Goal: Contribute content: Add original content to the website for others to see

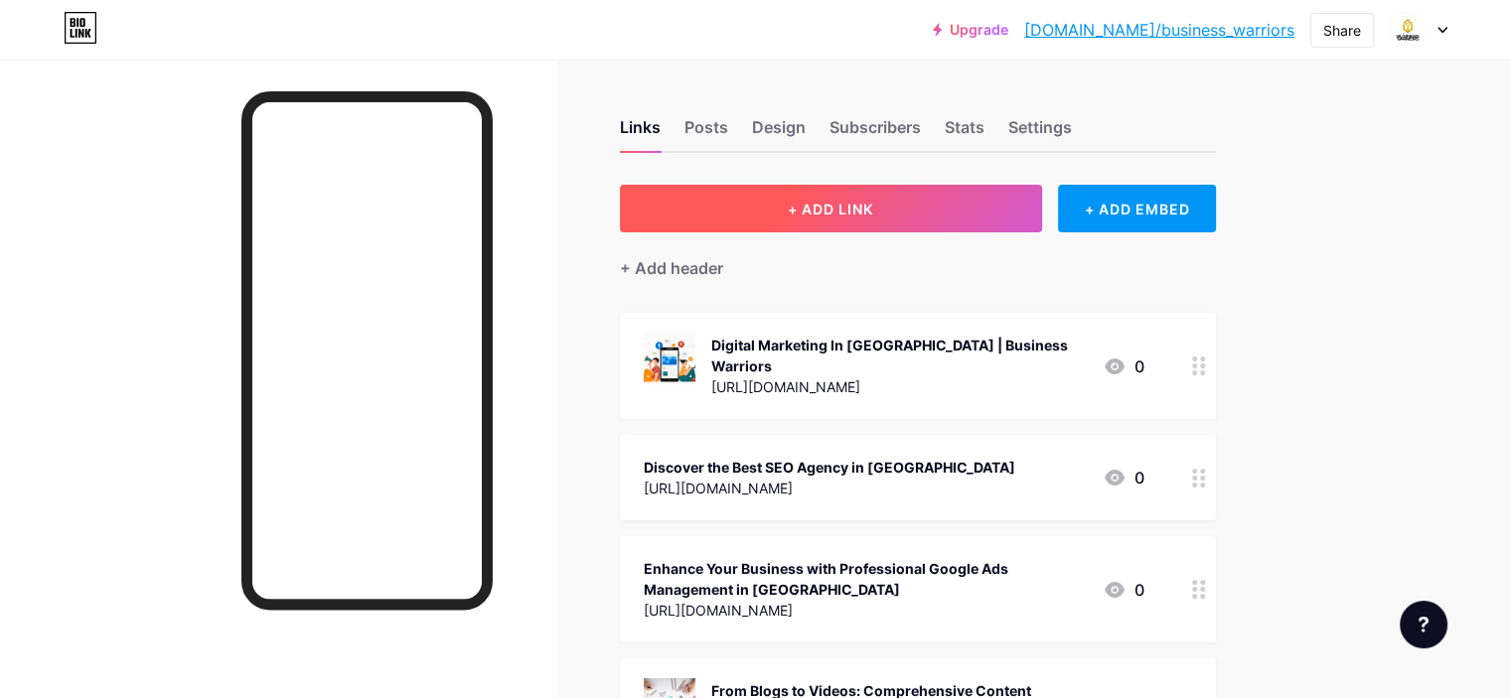
click at [873, 201] on span "+ ADD LINK" at bounding box center [830, 209] width 85 height 17
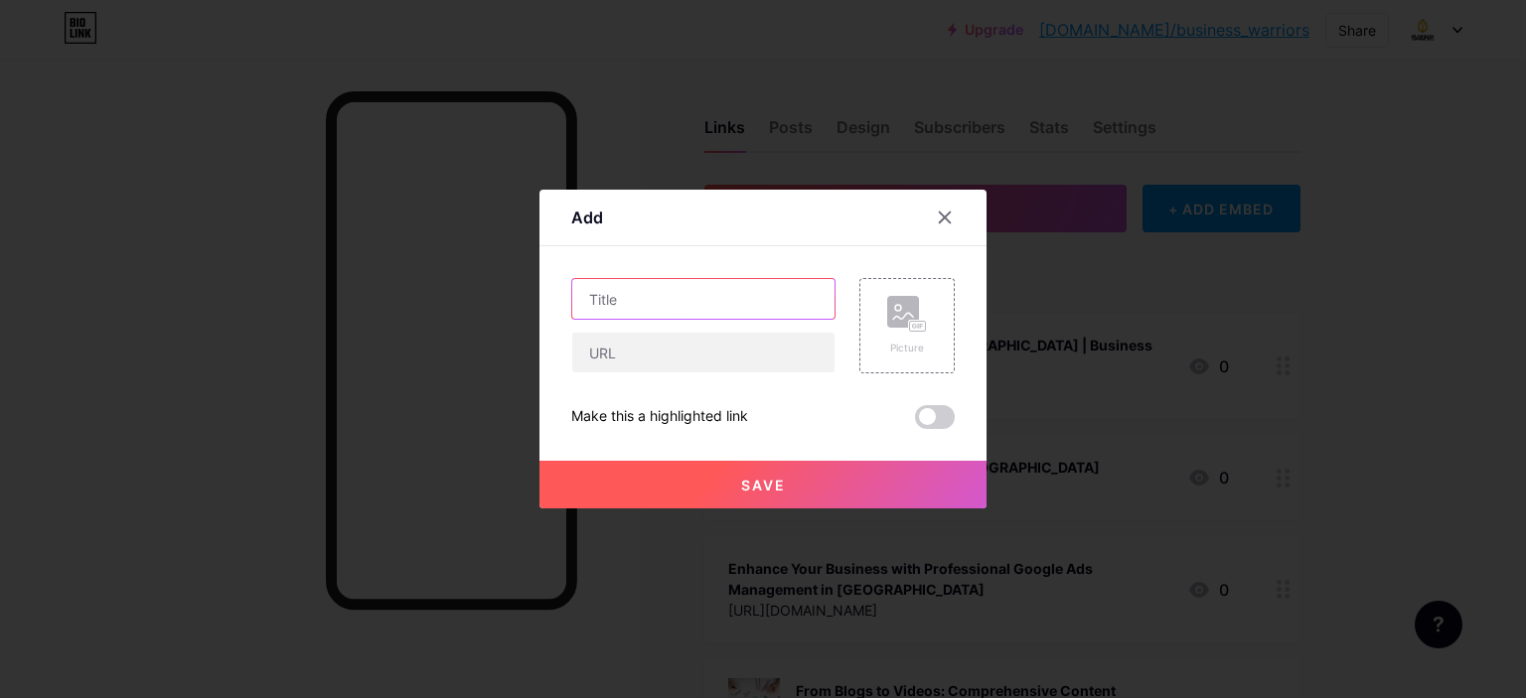
click at [668, 313] on input "text" at bounding box center [703, 299] width 262 height 40
paste input "How to Measure Social Media Success: A Step-by-[PERSON_NAME]"
type input "How to Measure Social Media Success: A Step-by-[PERSON_NAME]"
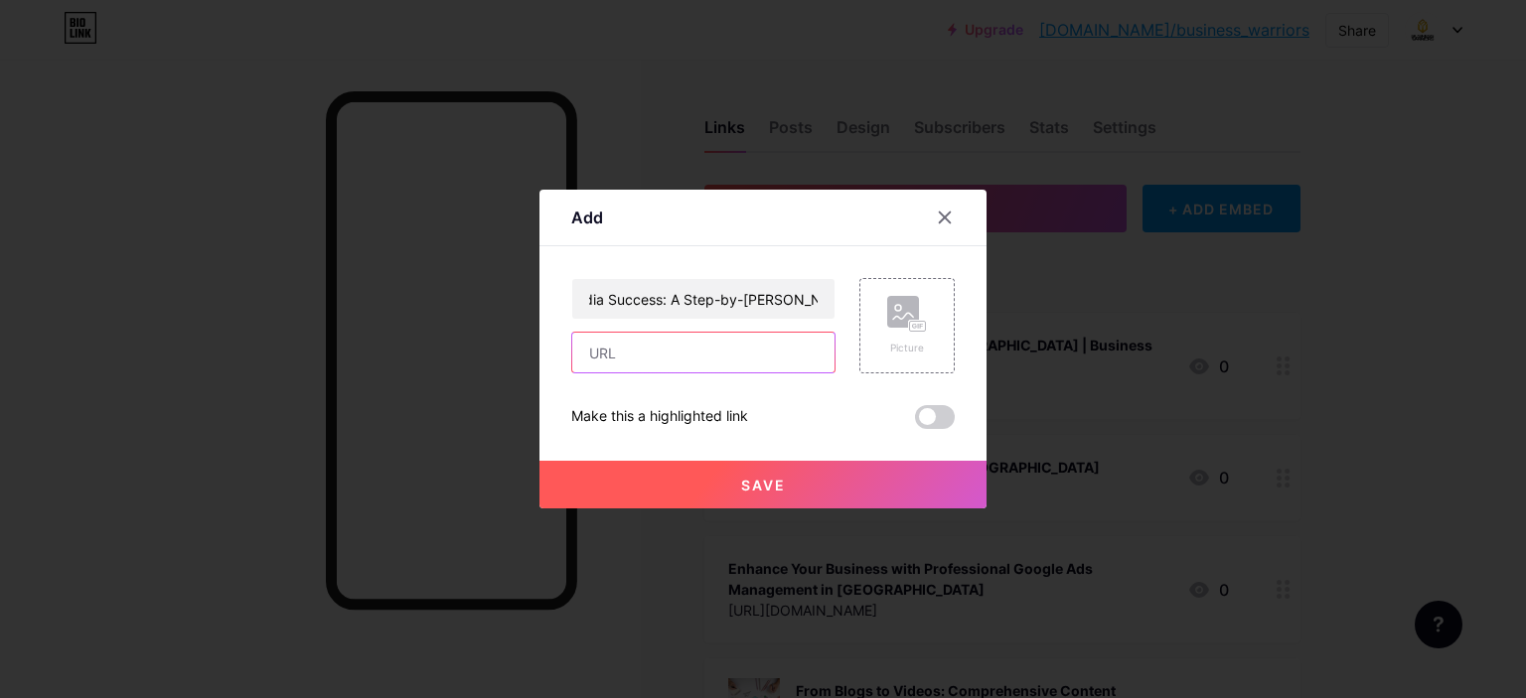
click at [623, 373] on input "text" at bounding box center [703, 353] width 262 height 40
paste input "[URL][DOMAIN_NAME]"
type input "[URL][DOMAIN_NAME]"
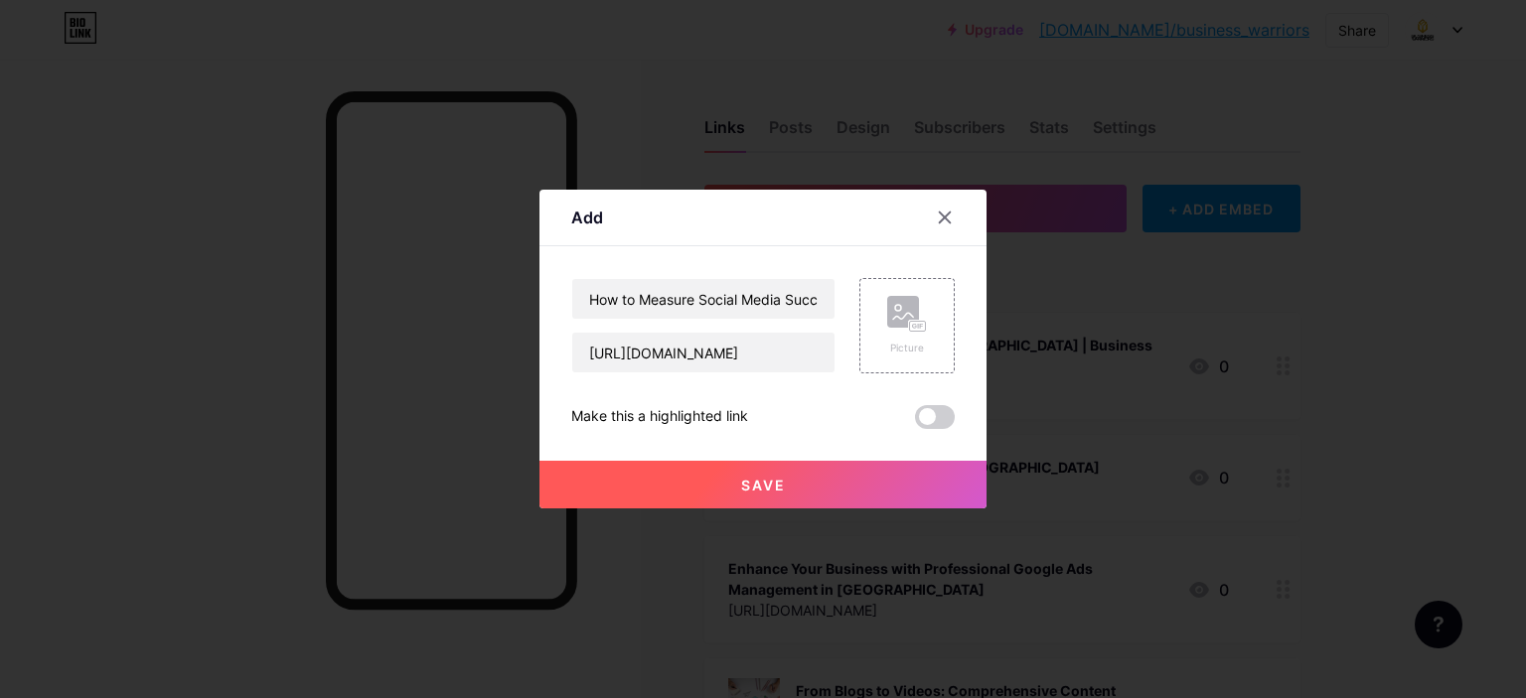
scroll to position [0, 0]
click at [749, 469] on button "Save" at bounding box center [762, 485] width 447 height 48
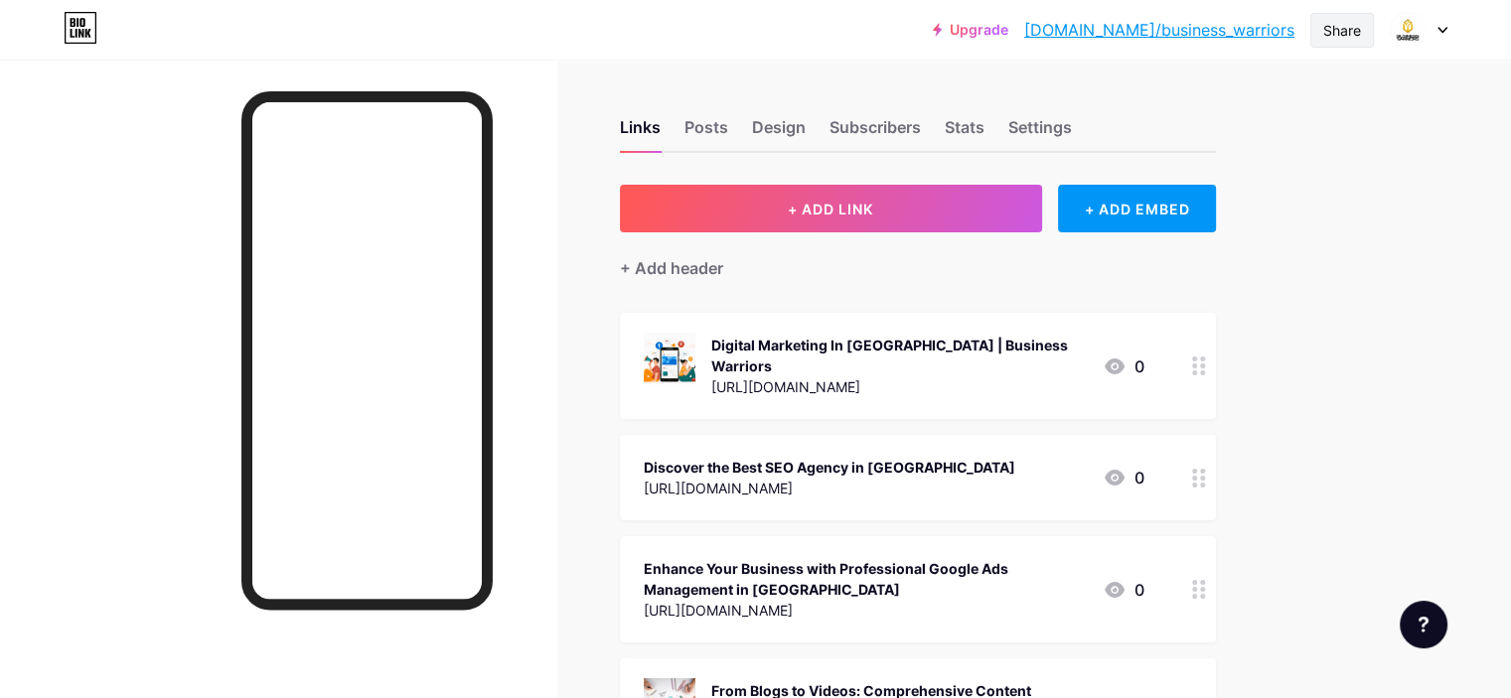
click at [1342, 21] on div "Share" at bounding box center [1342, 30] width 38 height 21
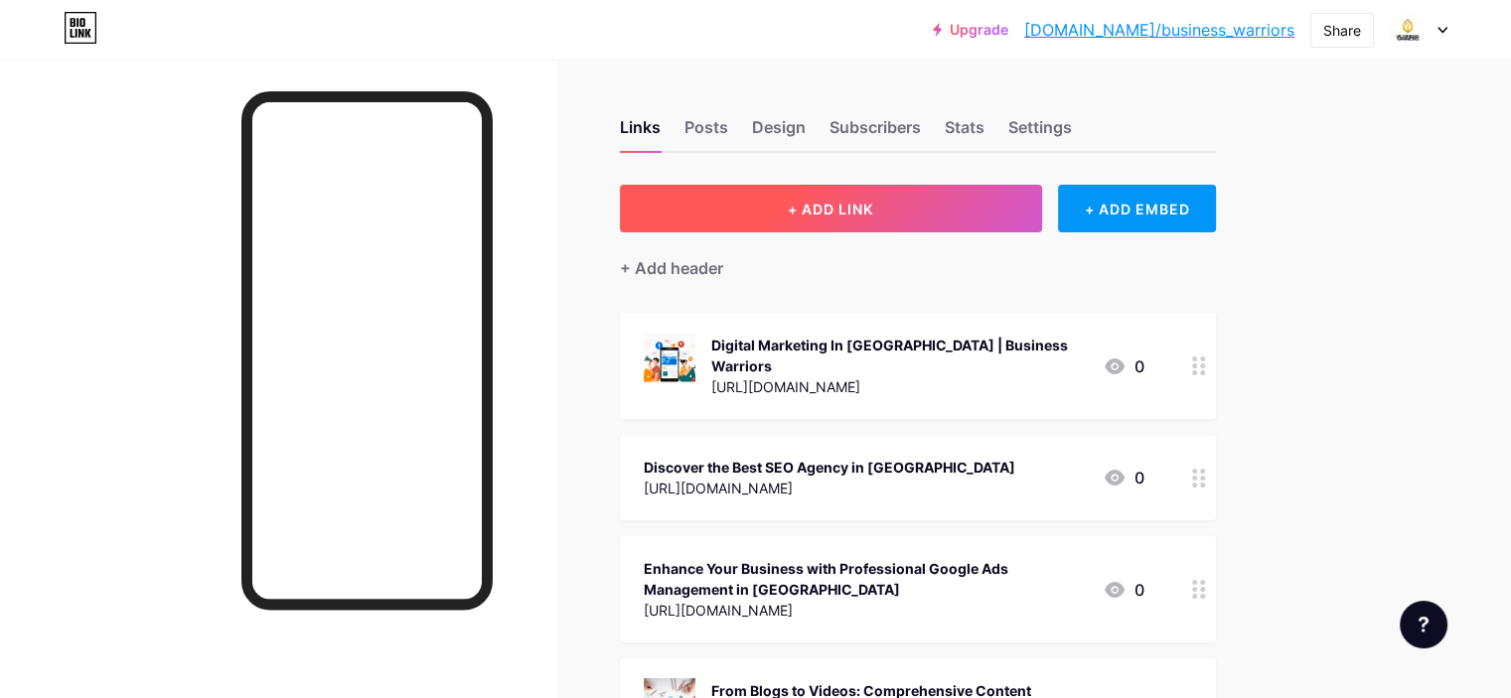
click at [962, 206] on button "+ ADD LINK" at bounding box center [831, 209] width 422 height 48
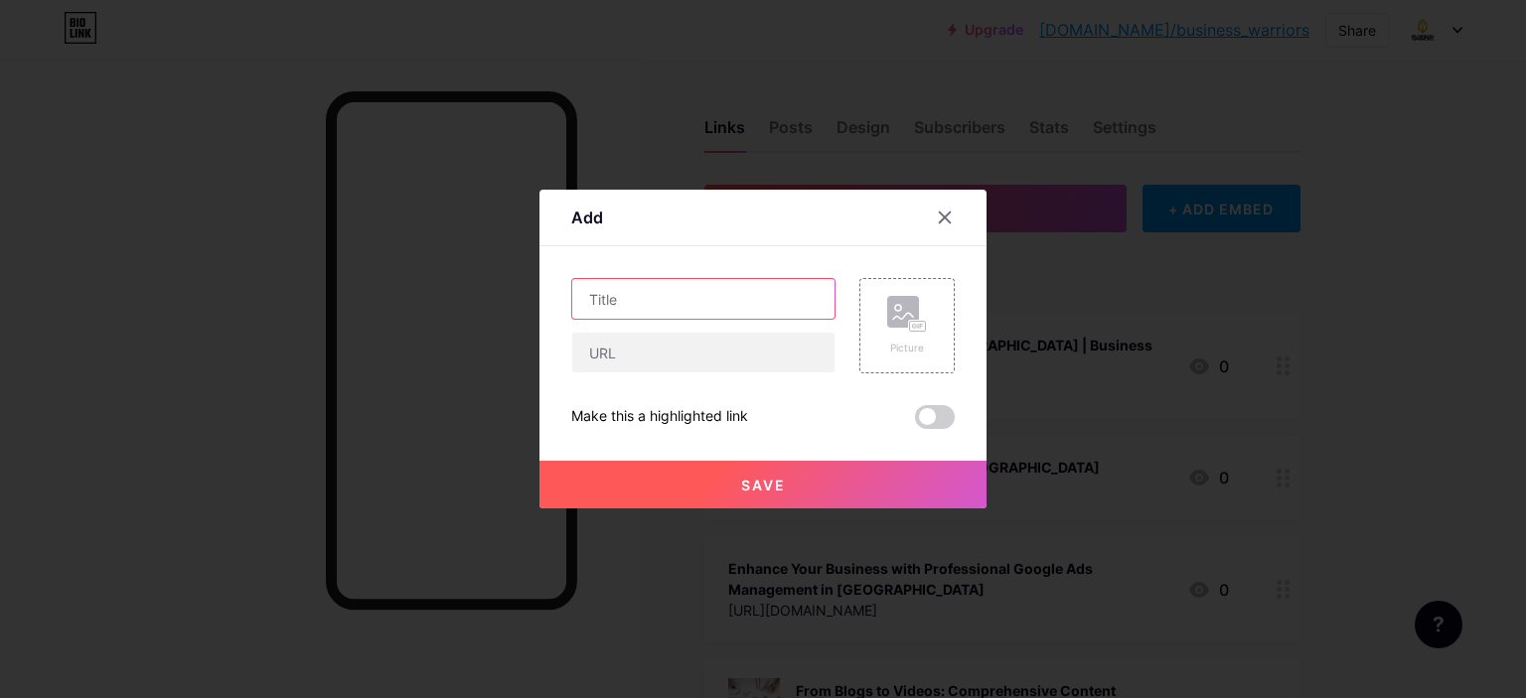
click at [656, 312] on input "text" at bounding box center [703, 299] width 262 height 40
paste input "[URL][DOMAIN_NAME]"
click at [712, 298] on input "[URL][DOMAIN_NAME]" at bounding box center [703, 299] width 262 height 40
paste input "How to Measure Social Media Success: A Step-by-[PERSON_NAME]"
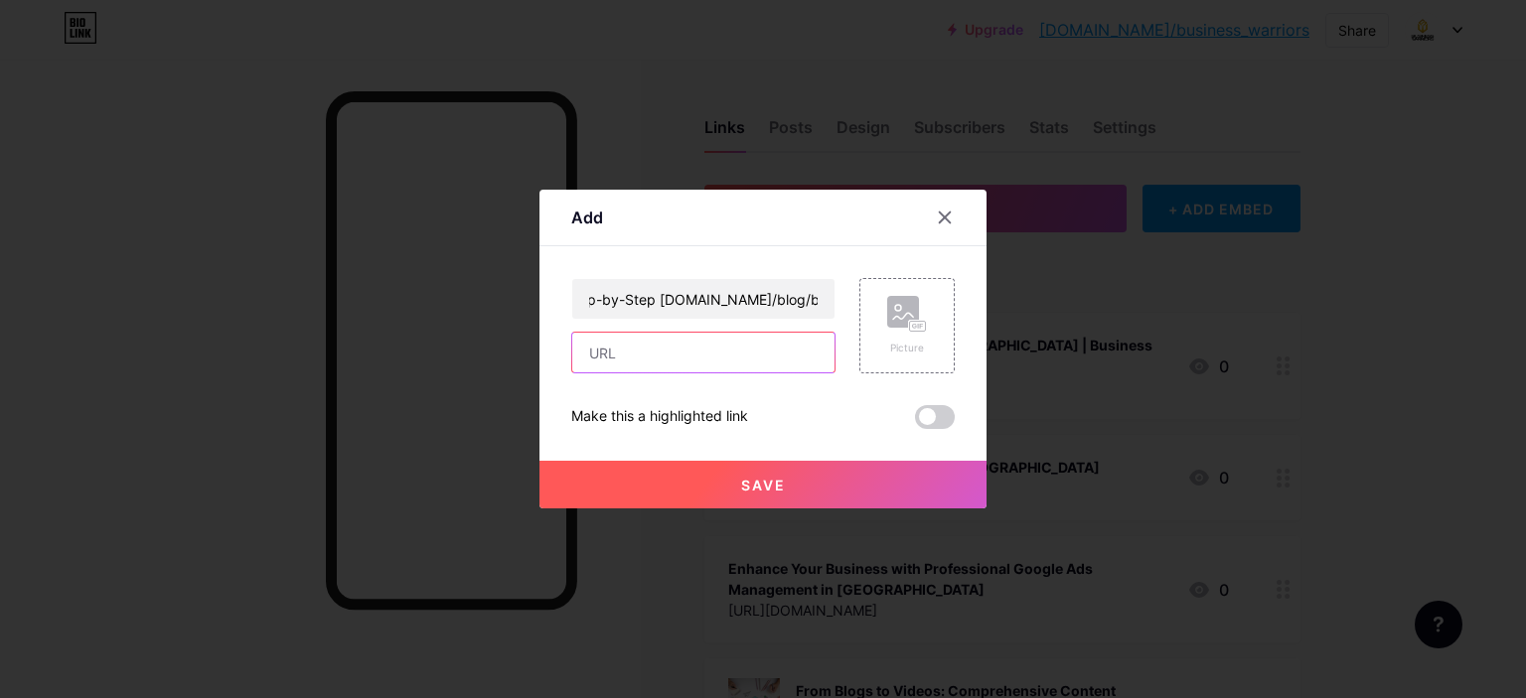
click at [669, 349] on input "text" at bounding box center [703, 353] width 262 height 40
click at [704, 292] on input "[URL] to Measure Social Media Success: A Step-by-Step [DOMAIN_NAME]/blog/b/how-…" at bounding box center [703, 299] width 262 height 40
paste input "How to Measure Social Media Success: A Step-by-[PERSON_NAME]"
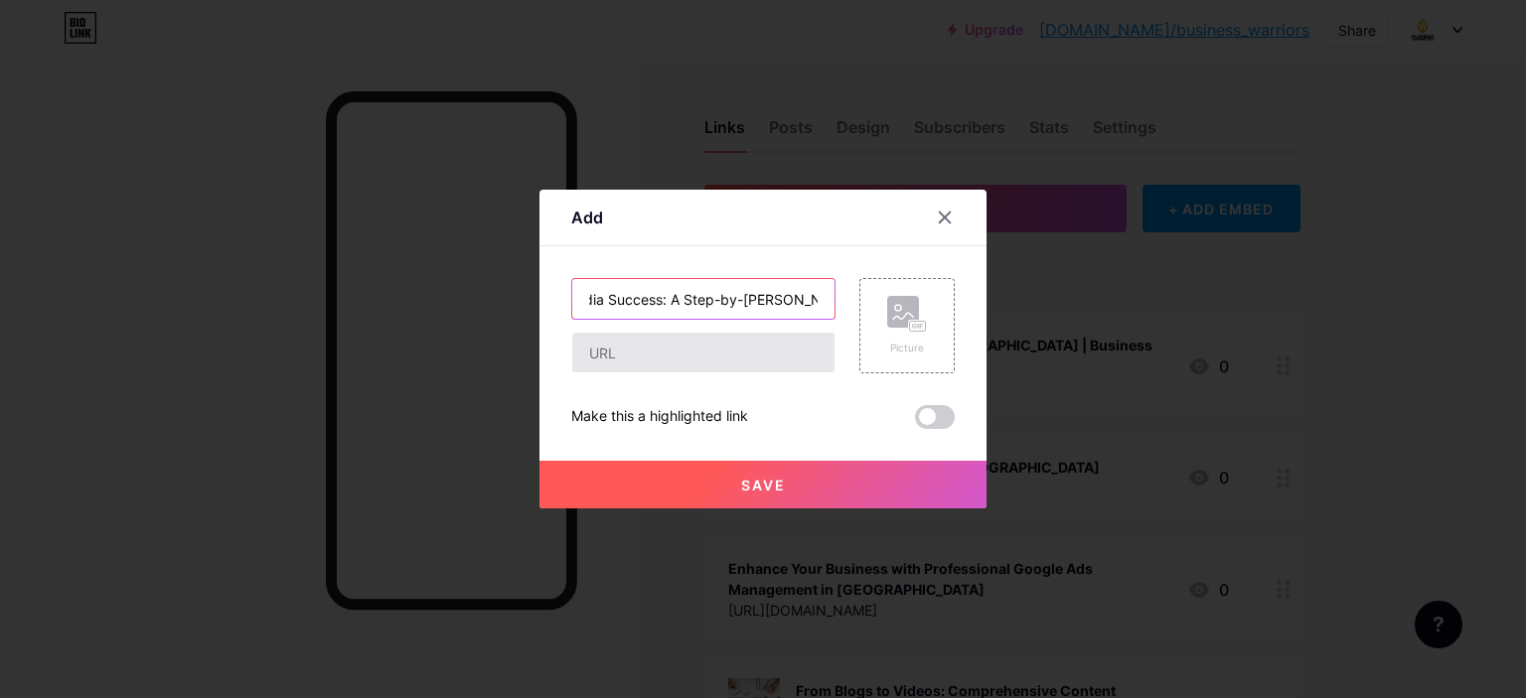
type input "How to Measure Social Media Success: A Step-by-[PERSON_NAME]"
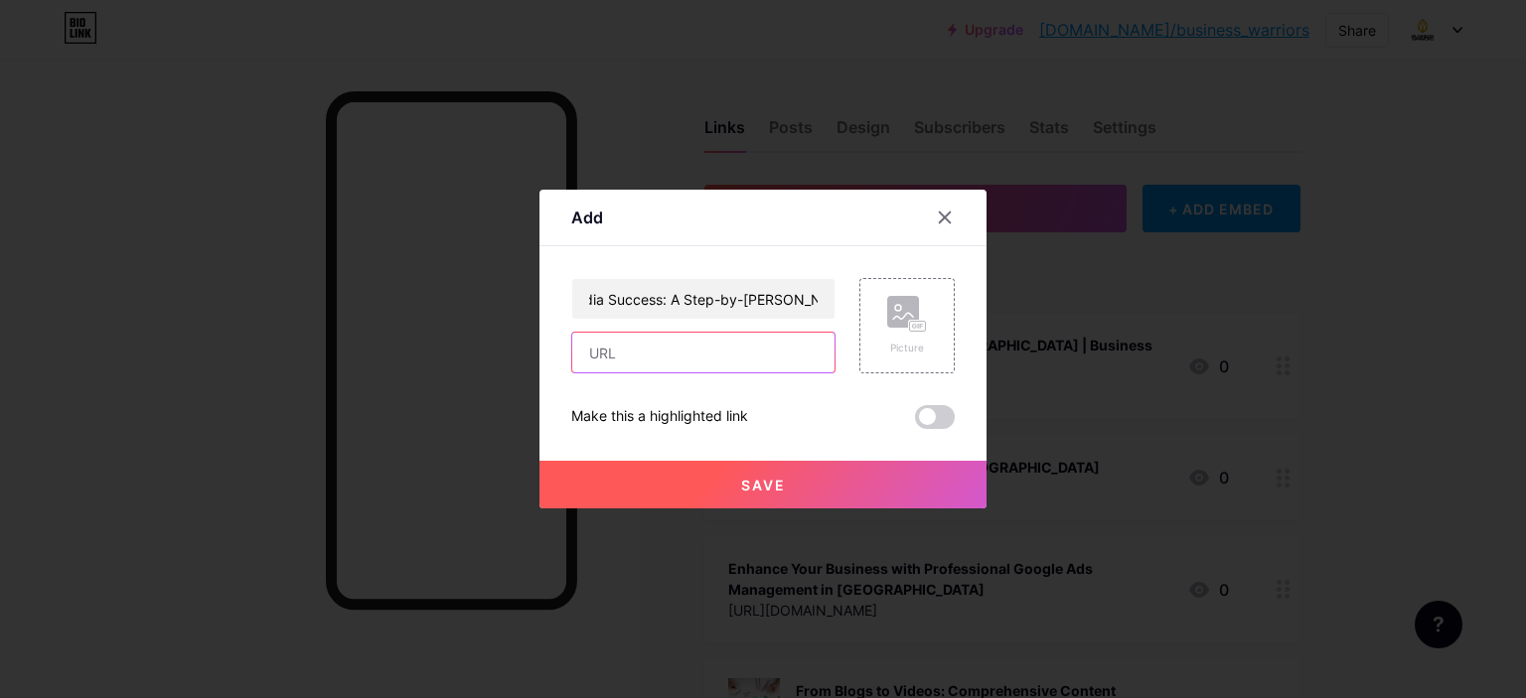
click at [674, 348] on input "text" at bounding box center [703, 353] width 262 height 40
paste input "[URL][DOMAIN_NAME]"
type input "[URL][DOMAIN_NAME]"
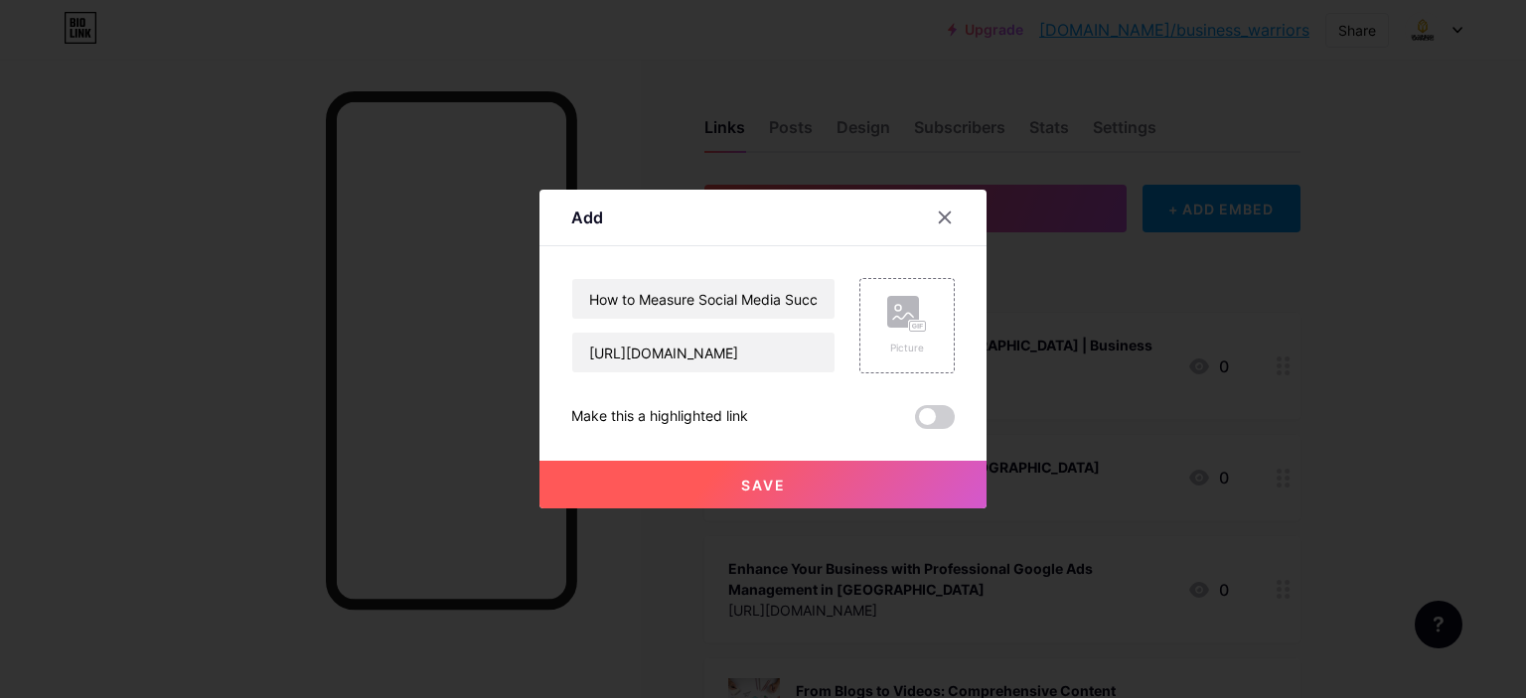
click at [780, 487] on span "Save" at bounding box center [763, 485] width 45 height 17
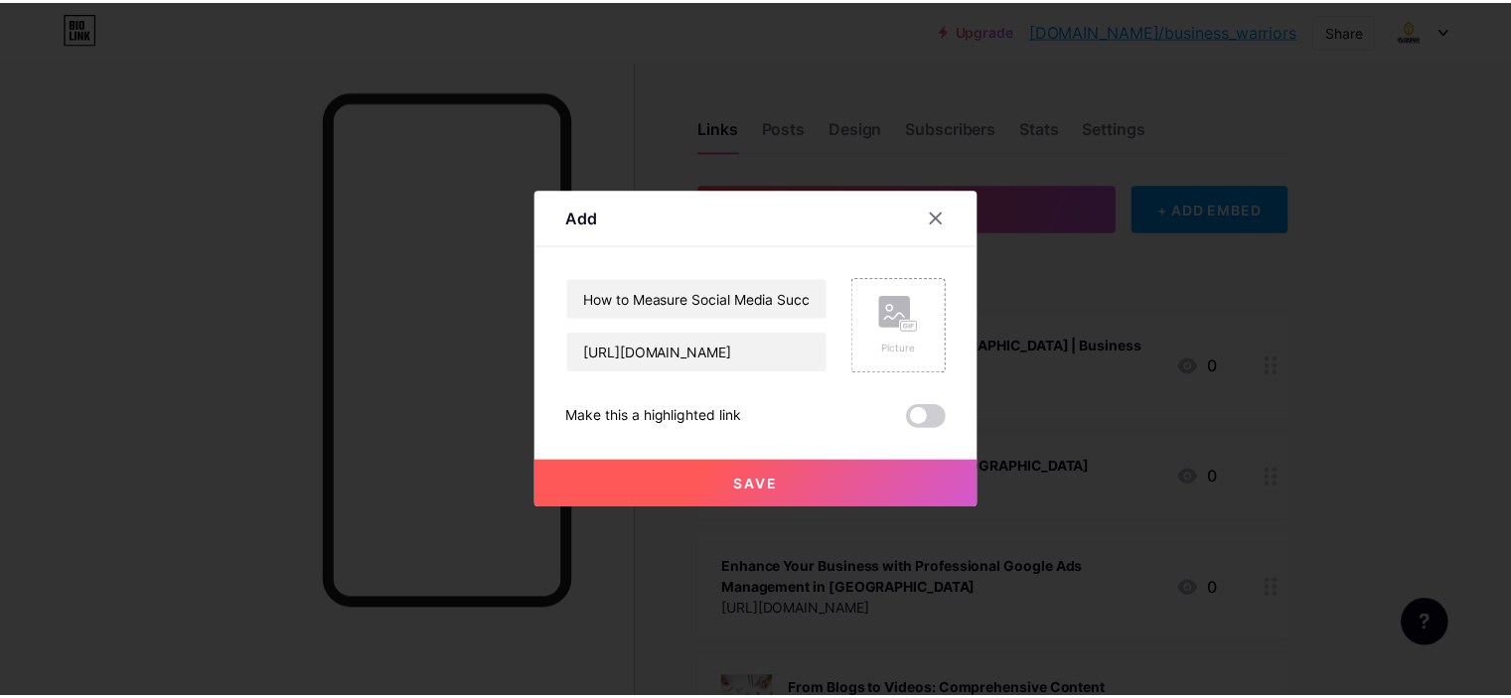
scroll to position [0, 0]
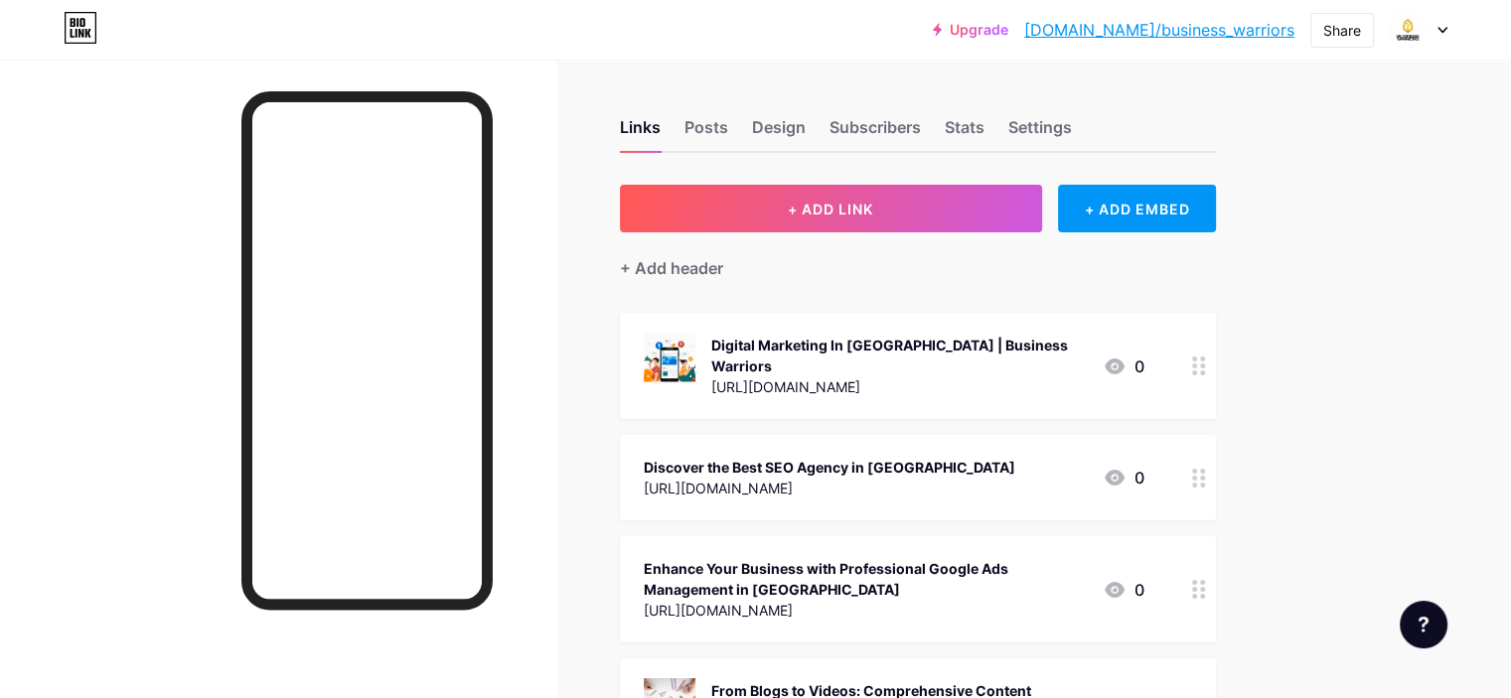
click at [1351, 12] on div "Share" at bounding box center [1342, 30] width 64 height 36
click at [1351, 25] on div "Share" at bounding box center [1342, 30] width 38 height 21
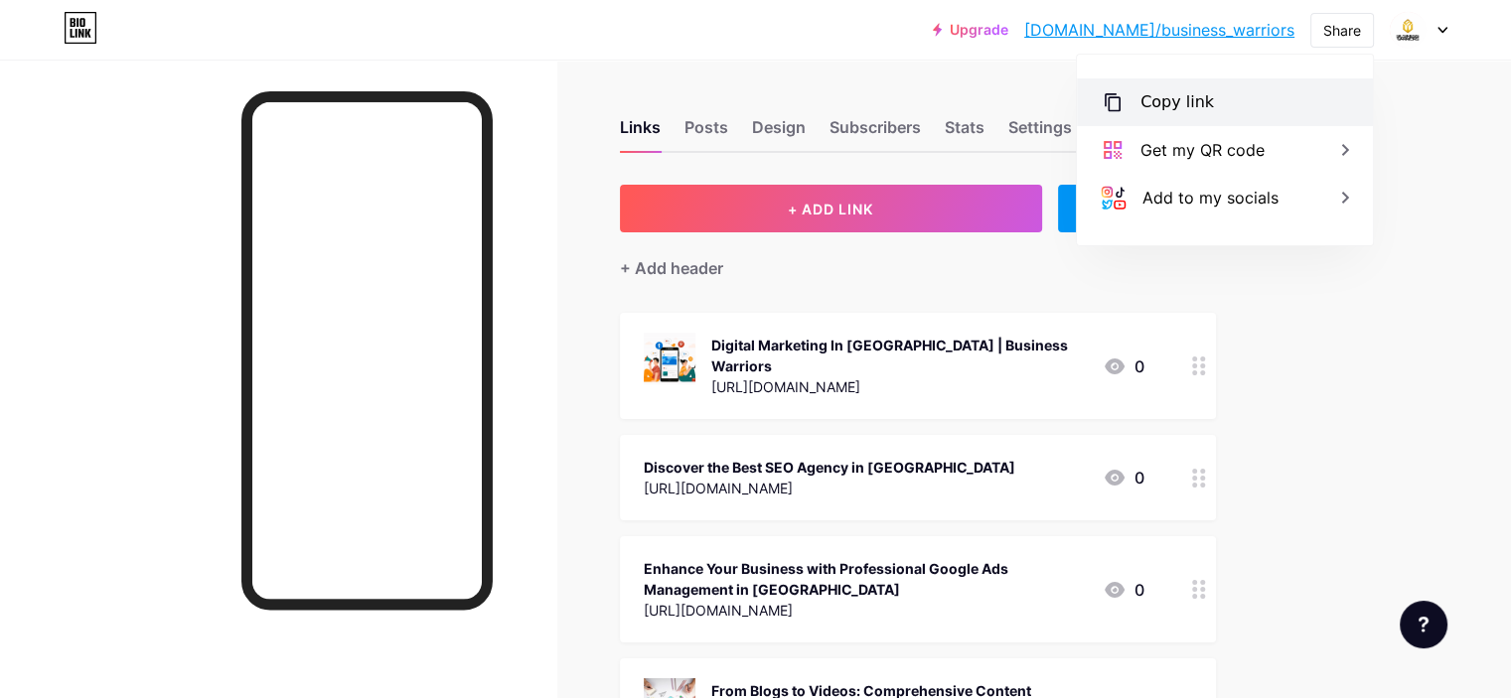
click at [1197, 86] on div "Copy link" at bounding box center [1225, 102] width 296 height 48
